Goal: Task Accomplishment & Management: Manage account settings

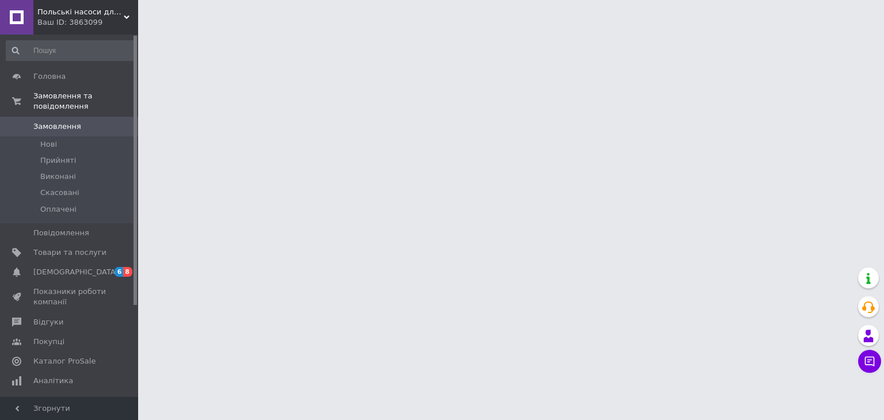
click at [158, 29] on html "Польські насоси для води Omnigena Ваш ID: 3863099 Сайт Польські насоси для води…" at bounding box center [442, 14] width 884 height 29
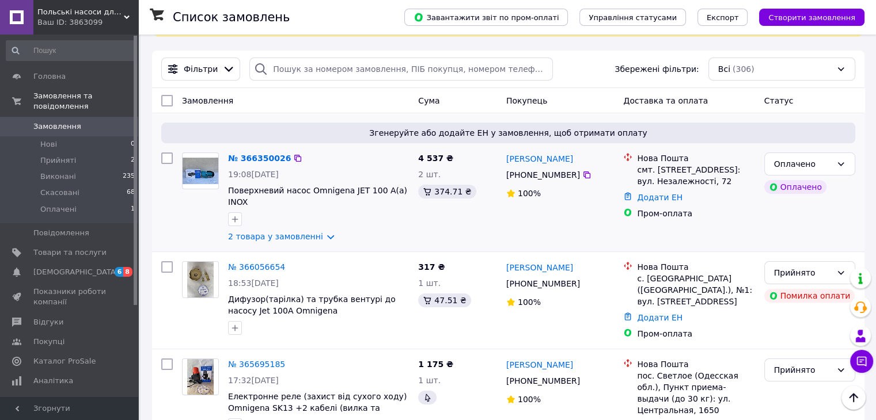
scroll to position [67, 0]
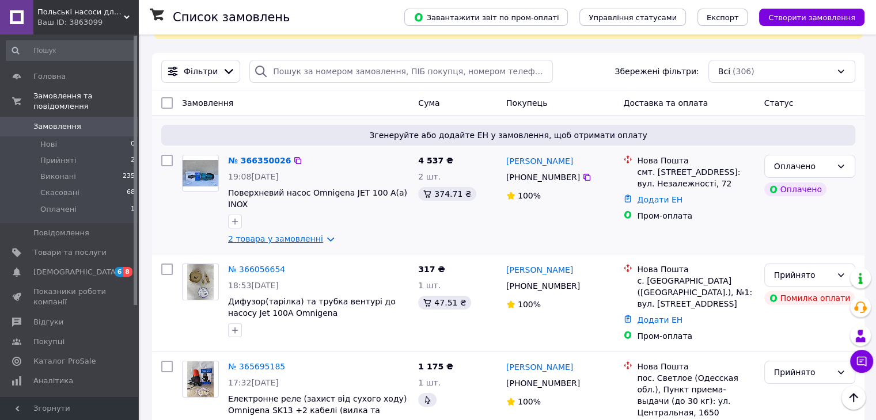
click at [293, 234] on link "2 товара у замовленні" at bounding box center [275, 238] width 95 height 9
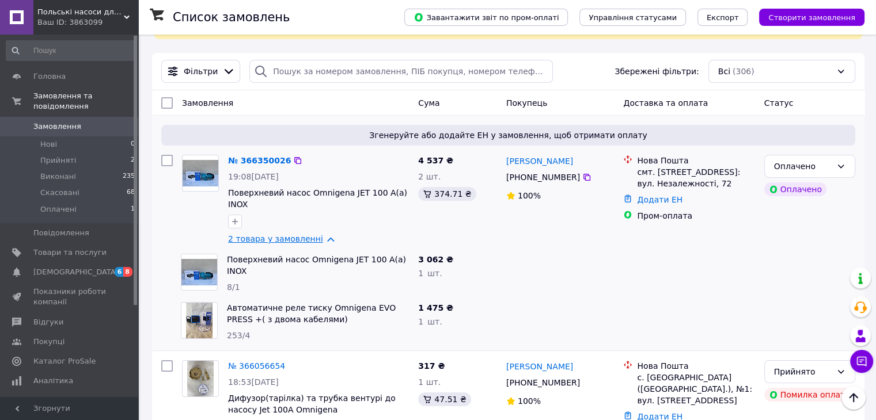
click at [293, 234] on link "2 товара у замовленні" at bounding box center [275, 238] width 95 height 9
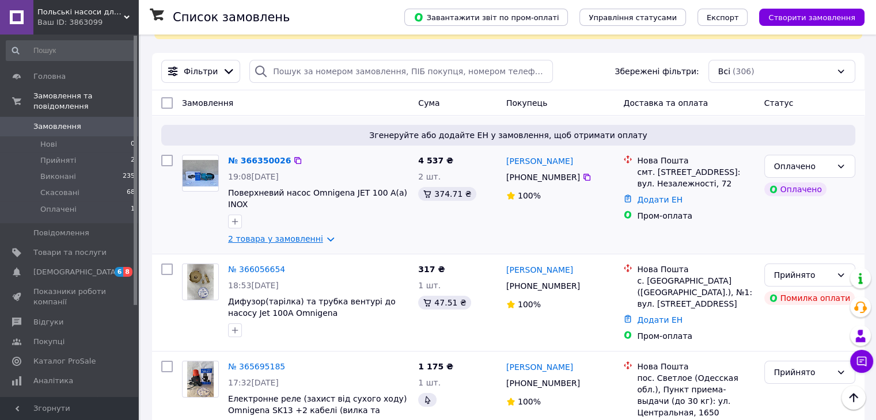
click at [293, 234] on link "2 товара у замовленні" at bounding box center [275, 238] width 95 height 9
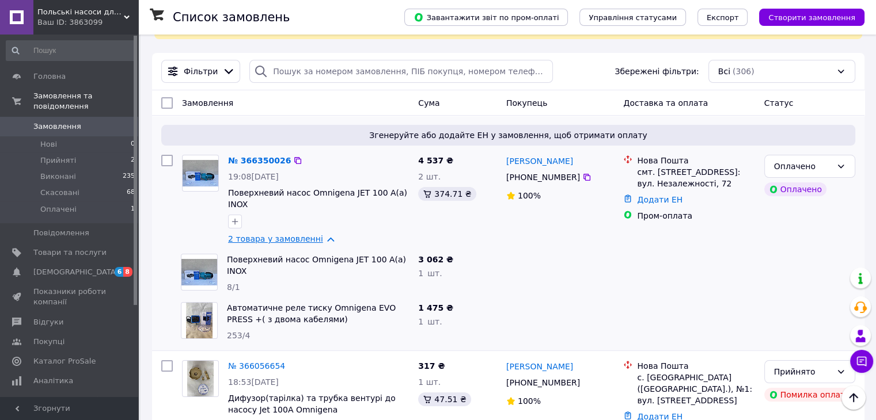
click at [293, 234] on link "2 товара у замовленні" at bounding box center [275, 238] width 95 height 9
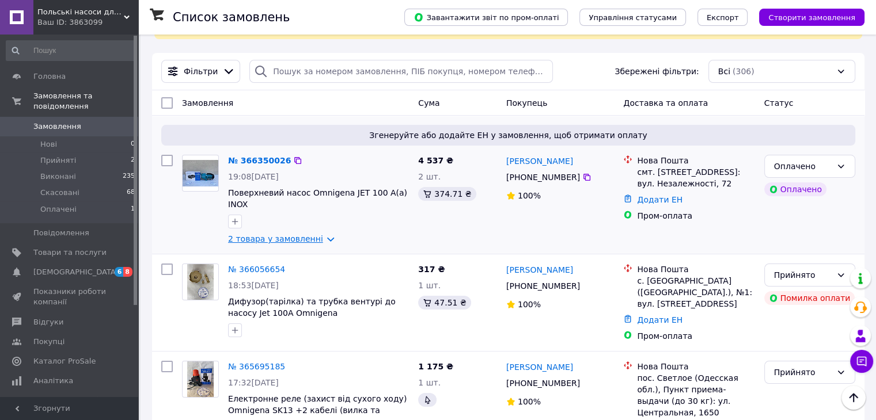
click at [308, 234] on link "2 товара у замовленні" at bounding box center [275, 238] width 95 height 9
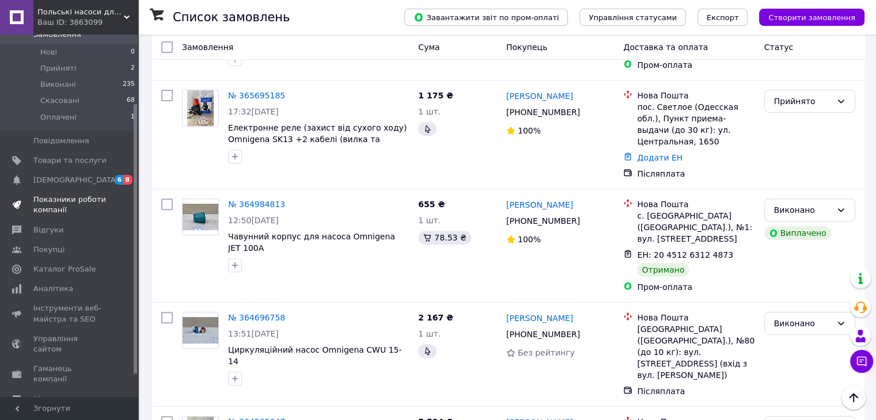
scroll to position [92, 0]
click at [64, 284] on span "Аналітика" at bounding box center [53, 289] width 40 height 10
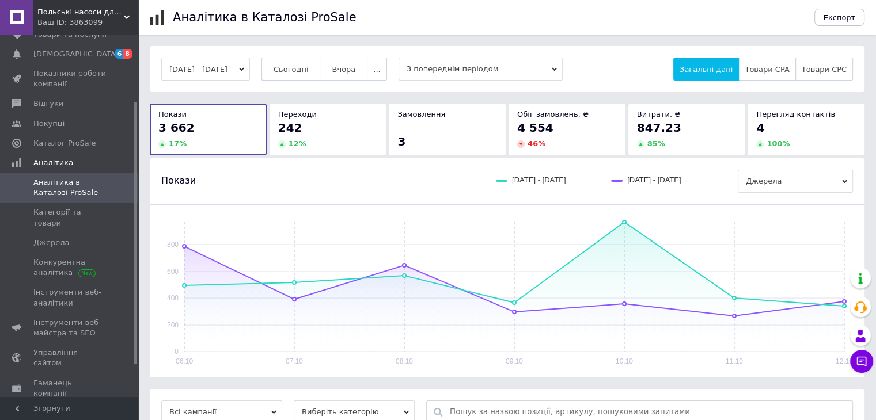
click at [306, 67] on span "Сьогодні" at bounding box center [291, 69] width 35 height 9
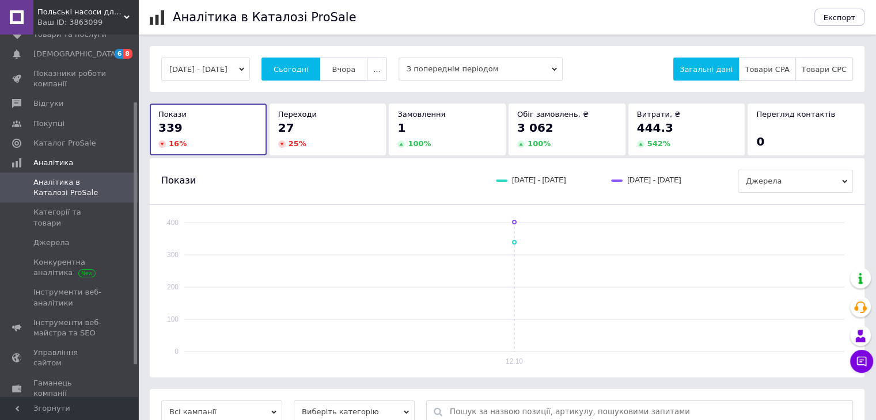
click at [350, 71] on span "Вчора" at bounding box center [344, 69] width 24 height 9
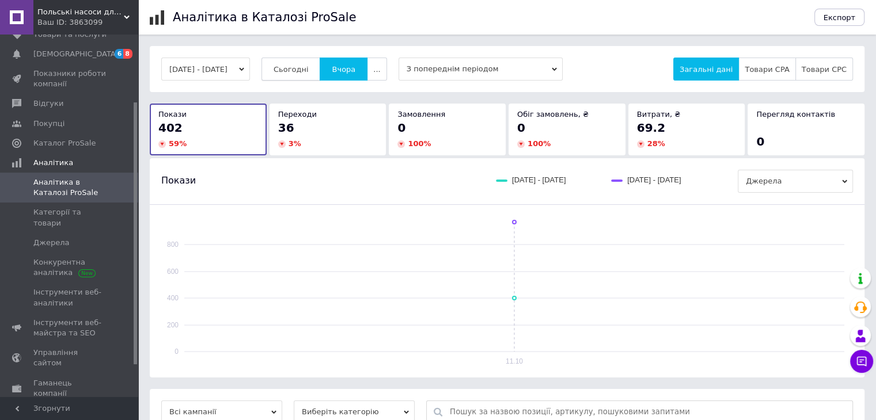
click at [309, 70] on span "Сьогодні" at bounding box center [291, 69] width 35 height 9
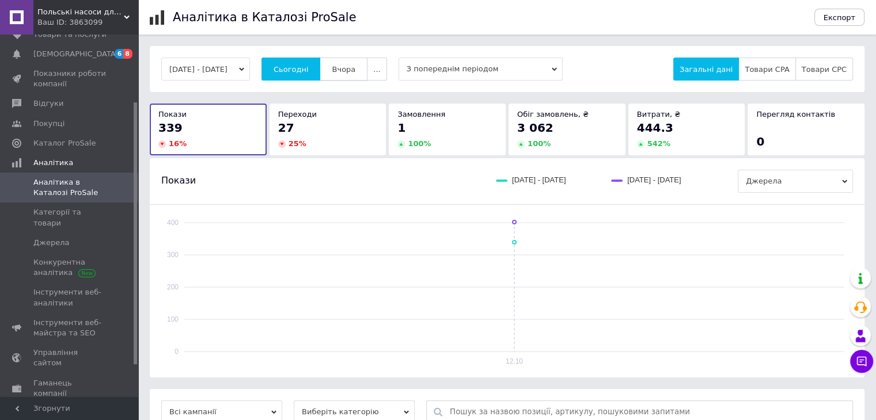
click at [355, 67] on span "Вчора" at bounding box center [344, 69] width 24 height 9
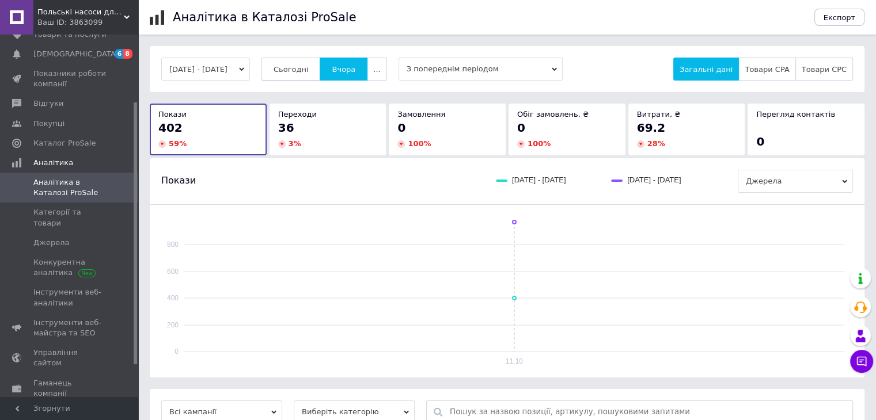
click at [306, 69] on span "Сьогодні" at bounding box center [291, 69] width 35 height 9
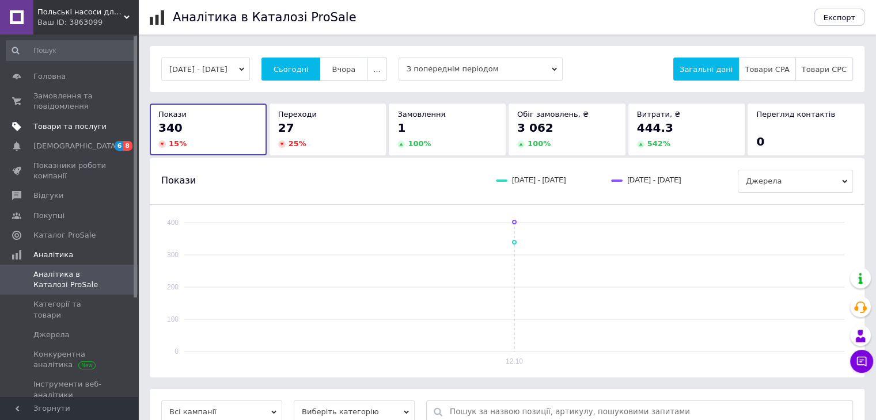
click at [51, 120] on link "Товари та послуги" at bounding box center [71, 127] width 142 height 20
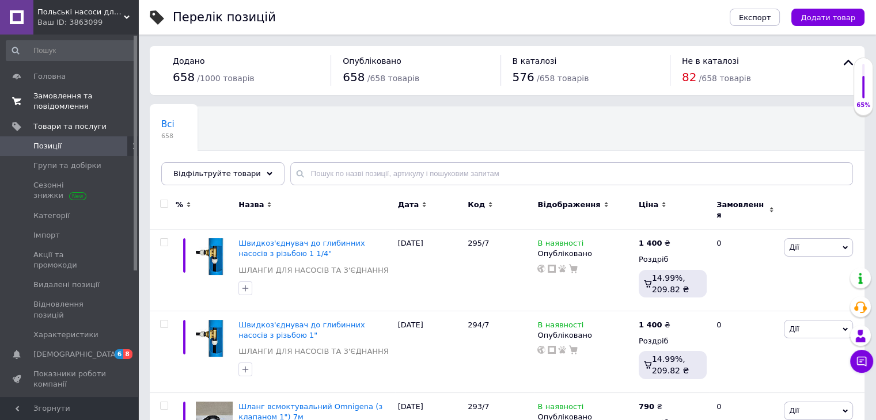
click at [53, 104] on span "Замовлення та повідомлення" at bounding box center [69, 101] width 73 height 21
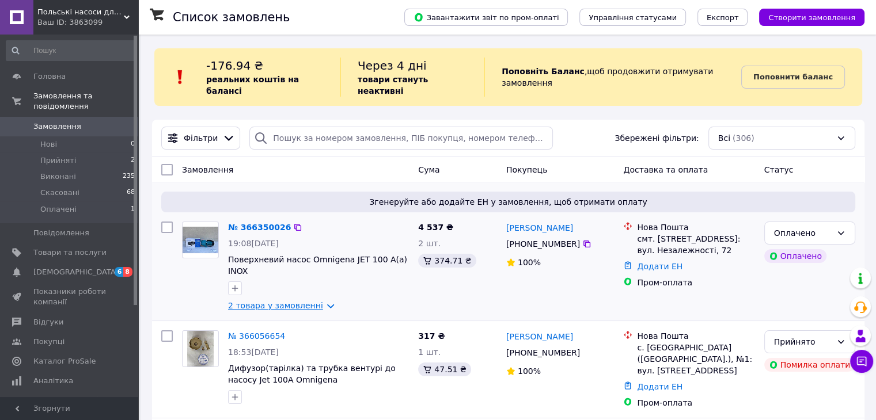
click at [312, 301] on link "2 товара у замовленні" at bounding box center [275, 305] width 95 height 9
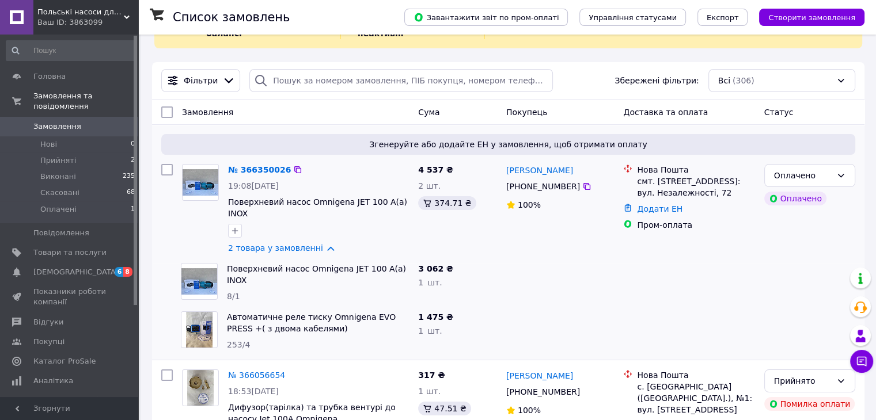
scroll to position [60, 0]
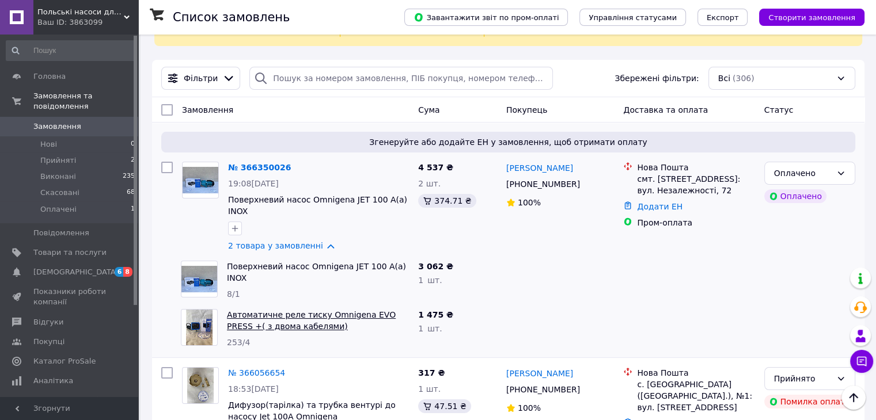
click at [279, 310] on link "Автоматичне реле тиску Omnigena EVO PRESS +( з двома кабелями)" at bounding box center [311, 320] width 169 height 21
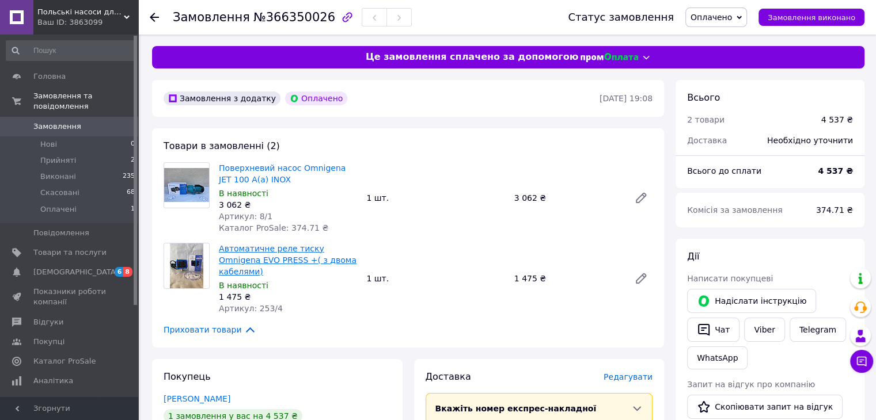
click at [261, 256] on link "Автоматичне реле тиску Omnigena EVO PRESS +( з двома кабелями)" at bounding box center [288, 260] width 138 height 32
click at [152, 17] on use at bounding box center [154, 17] width 9 height 9
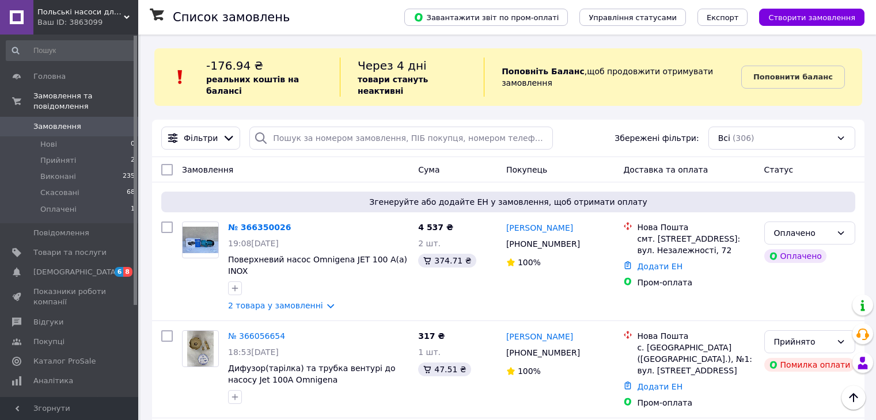
scroll to position [60, 0]
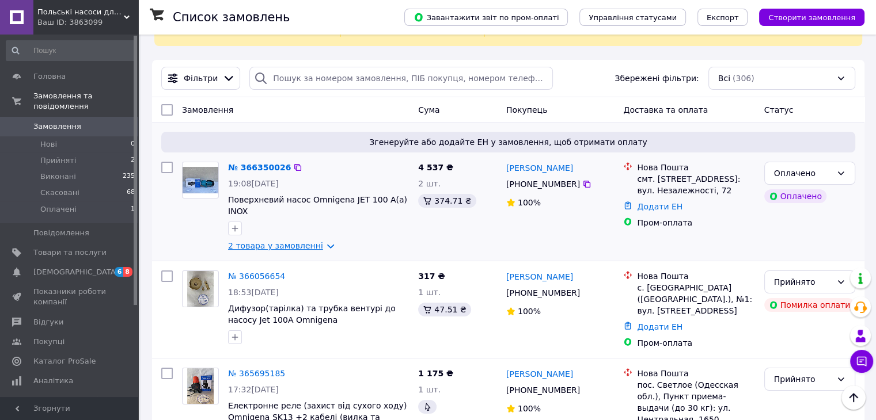
click at [269, 241] on link "2 товара у замовленні" at bounding box center [275, 245] width 95 height 9
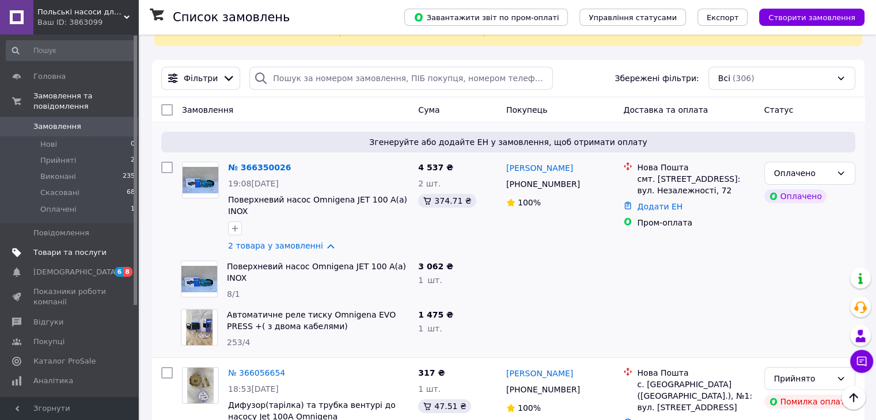
click at [72, 248] on span "Товари та послуги" at bounding box center [69, 253] width 73 height 10
